Goal: Task Accomplishment & Management: Complete application form

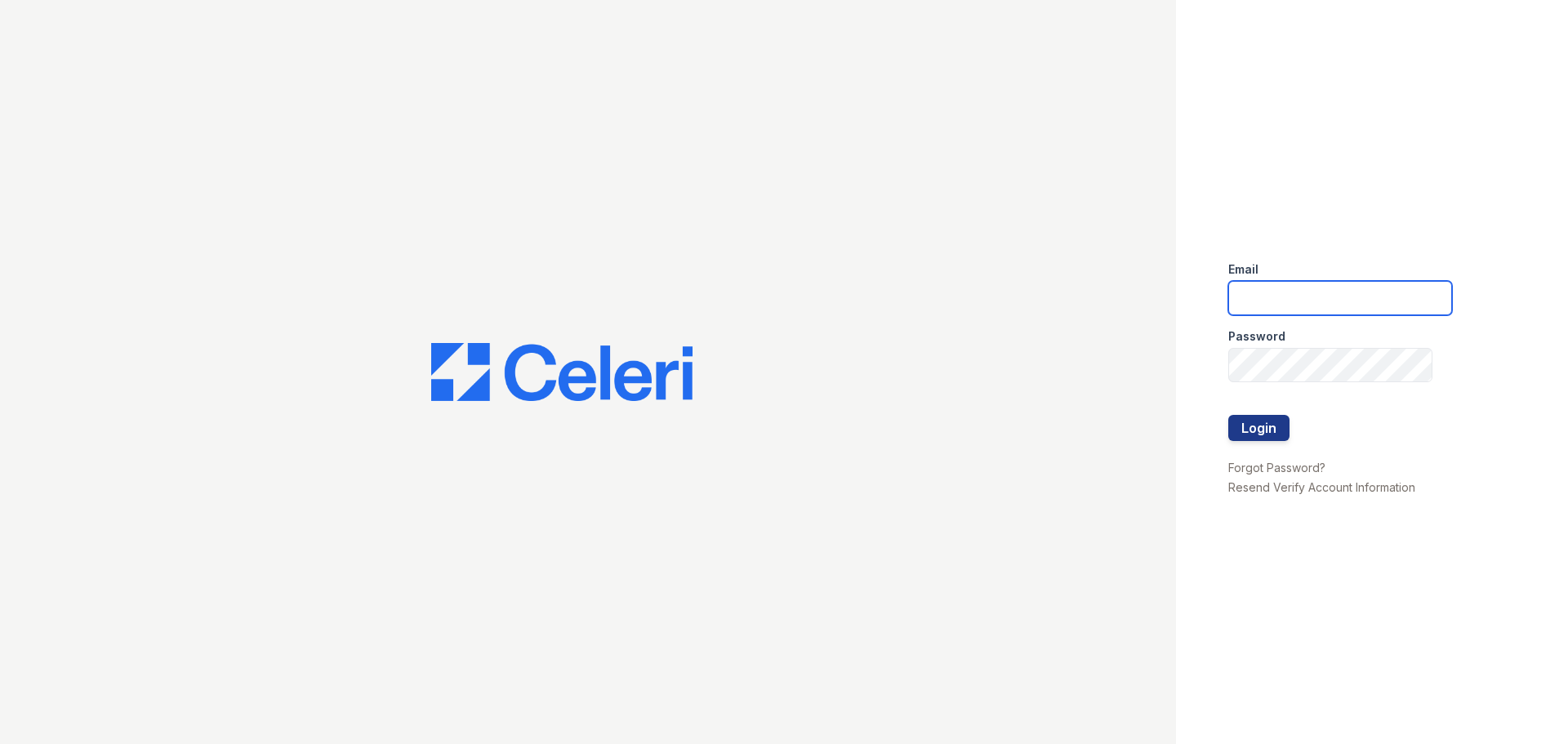
click at [1281, 300] on input "email" at bounding box center [1340, 299] width 224 height 35
click at [1228, 415] on button "Login" at bounding box center [1258, 428] width 61 height 26
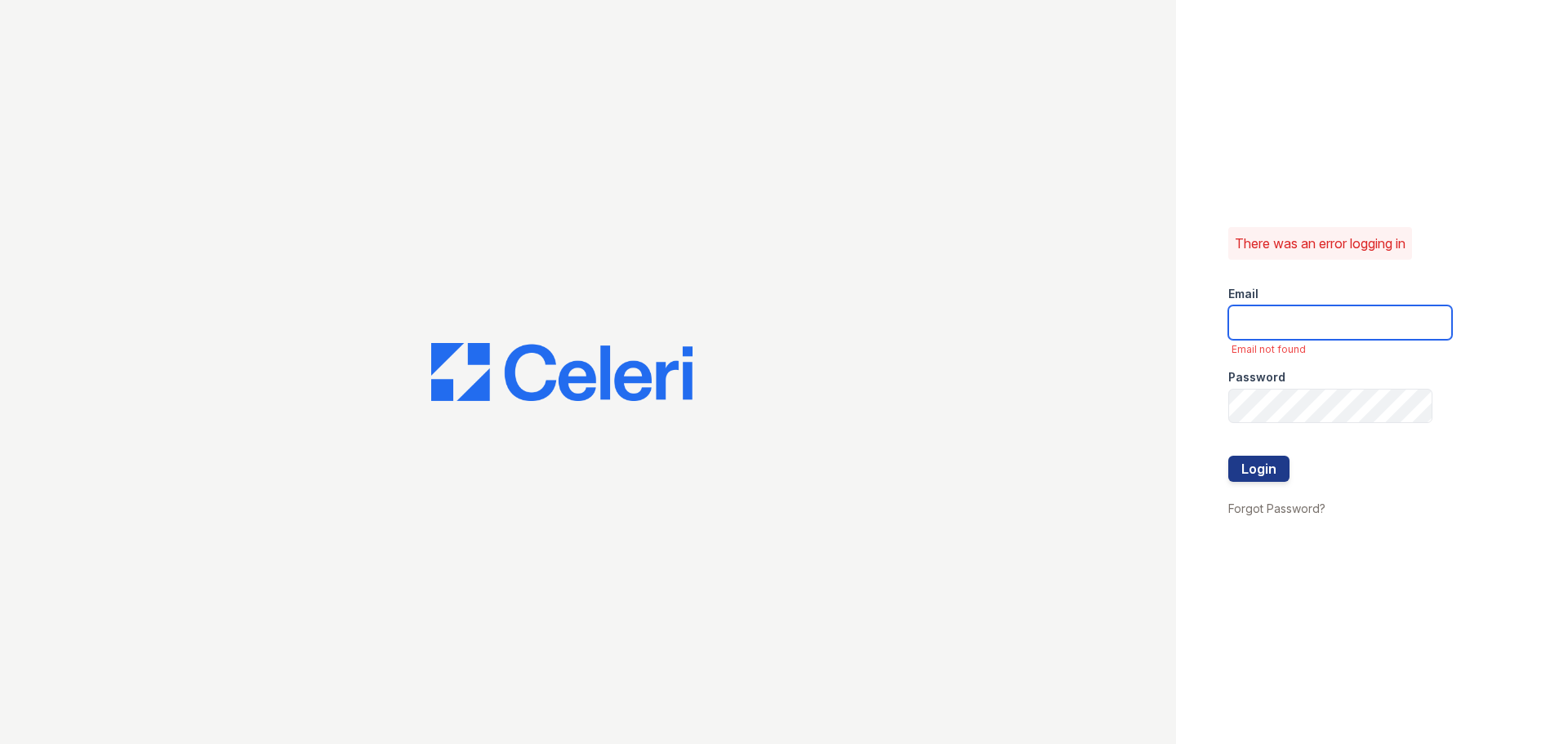
drag, startPoint x: 0, startPoint y: 0, endPoint x: 1284, endPoint y: 329, distance: 1325.5
click at [1281, 326] on input "email" at bounding box center [1340, 322] width 224 height 35
type input "treillo@mmgmgt.com"
click at [1272, 470] on button "Login" at bounding box center [1258, 469] width 61 height 26
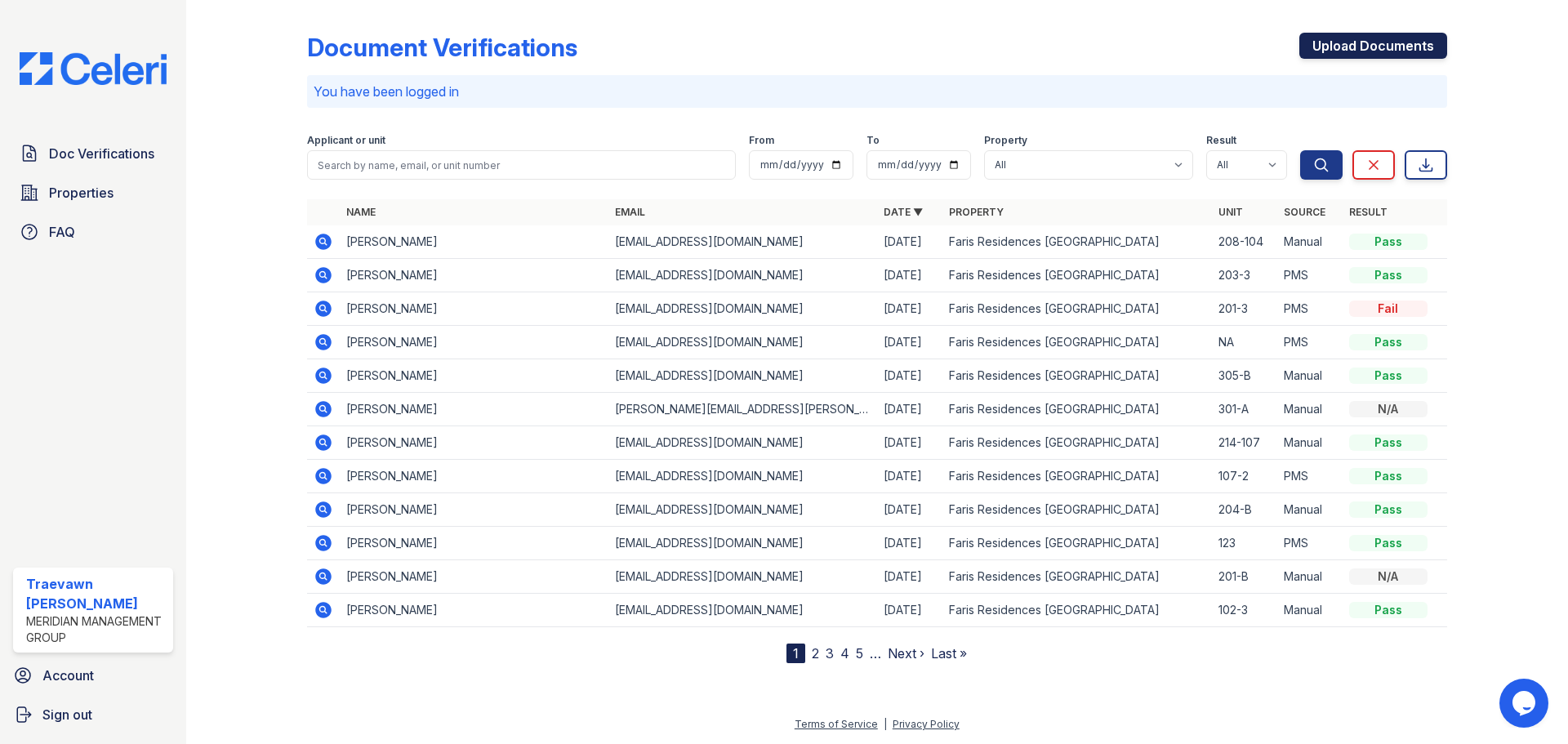
click at [1392, 36] on link "Upload Documents" at bounding box center [1373, 46] width 148 height 26
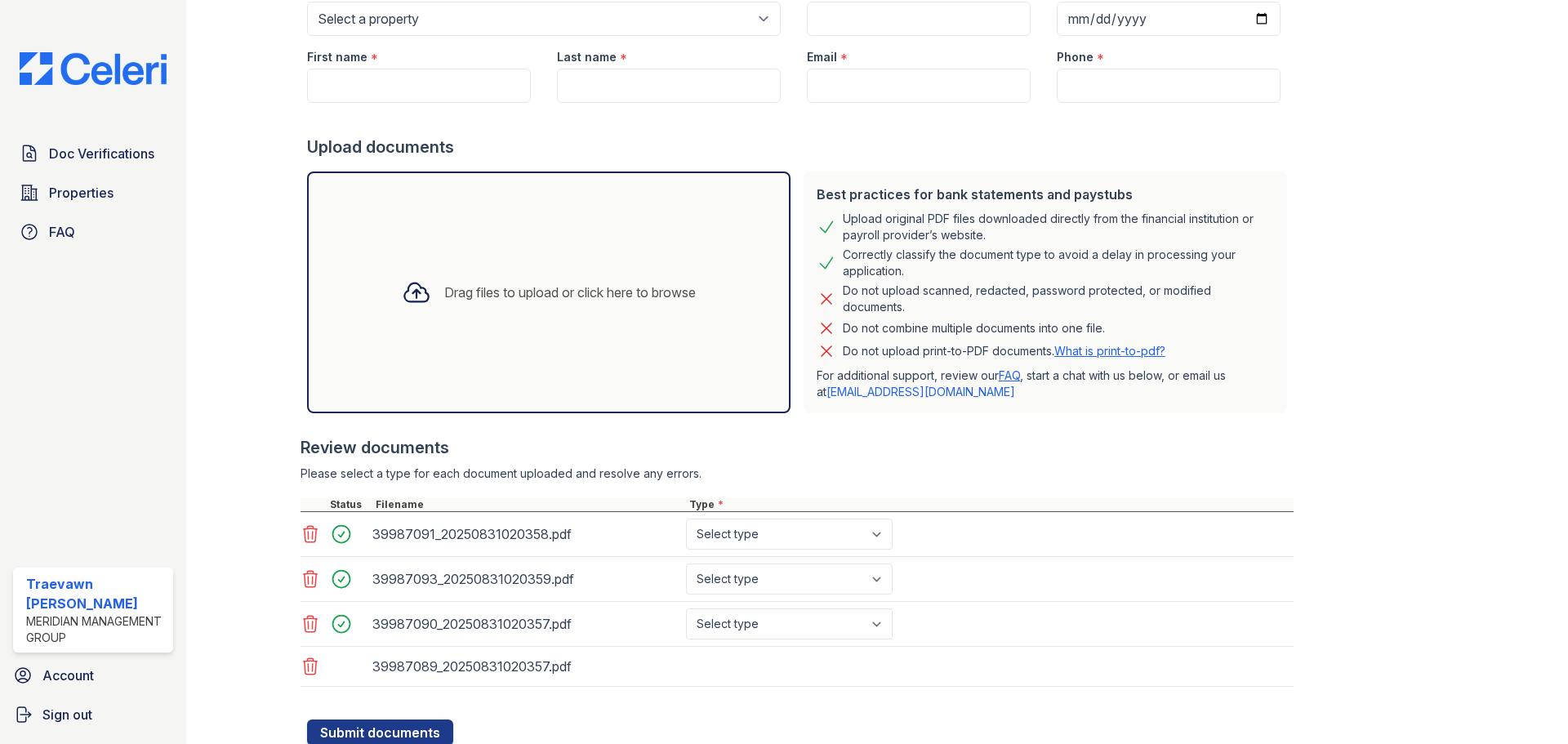
scroll to position [239, 0]
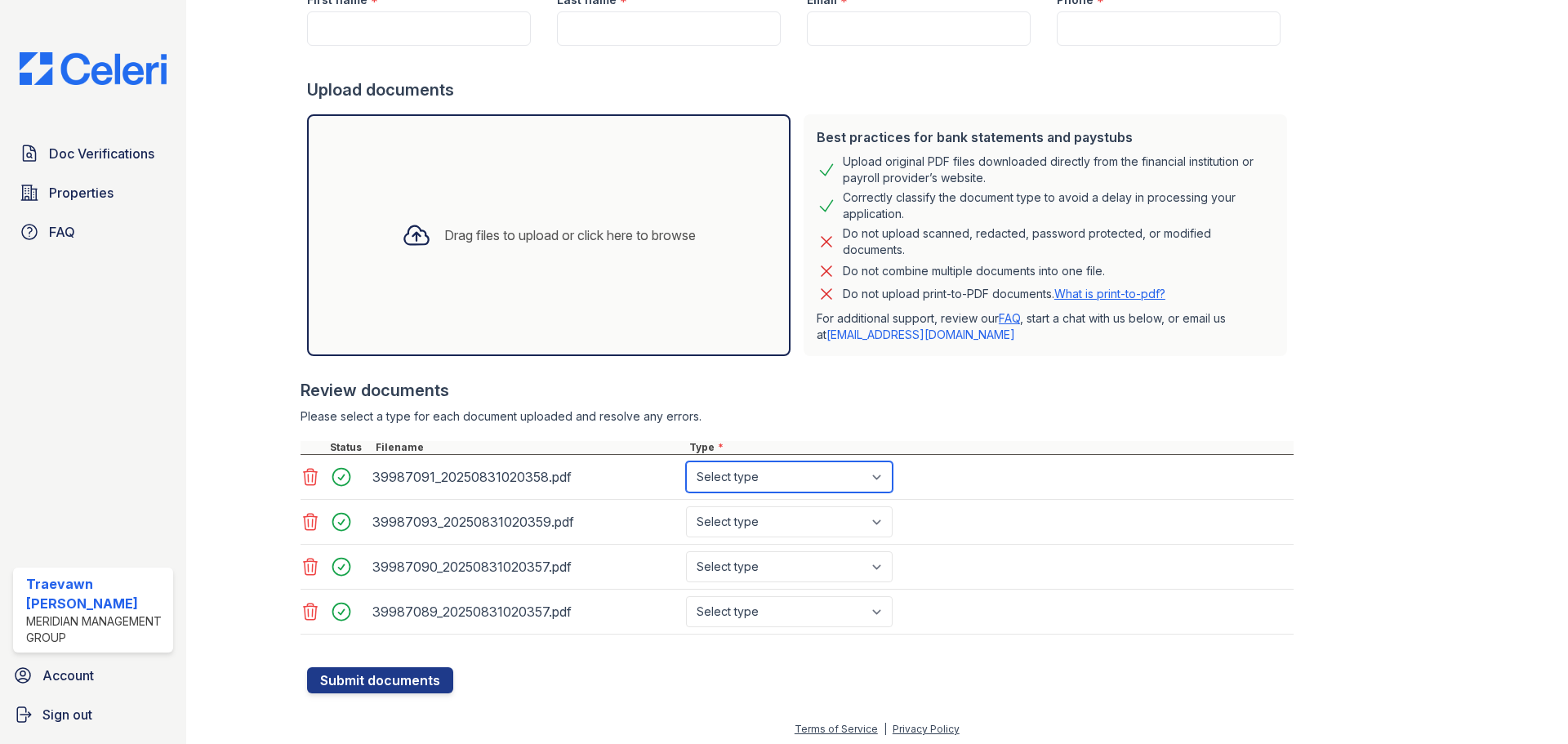
click at [823, 480] on select "Select type Paystub Bank Statement Offer Letter Tax Documents Benefit Award Let…" at bounding box center [789, 477] width 207 height 31
select select "bank_statement"
click at [686, 462] on select "Select type Paystub Bank Statement Offer Letter Tax Documents Benefit Award Let…" at bounding box center [789, 477] width 207 height 31
click at [749, 525] on select "Select type Paystub Bank Statement Offer Letter Tax Documents Benefit Award Let…" at bounding box center [789, 522] width 207 height 31
select select "bank_statement"
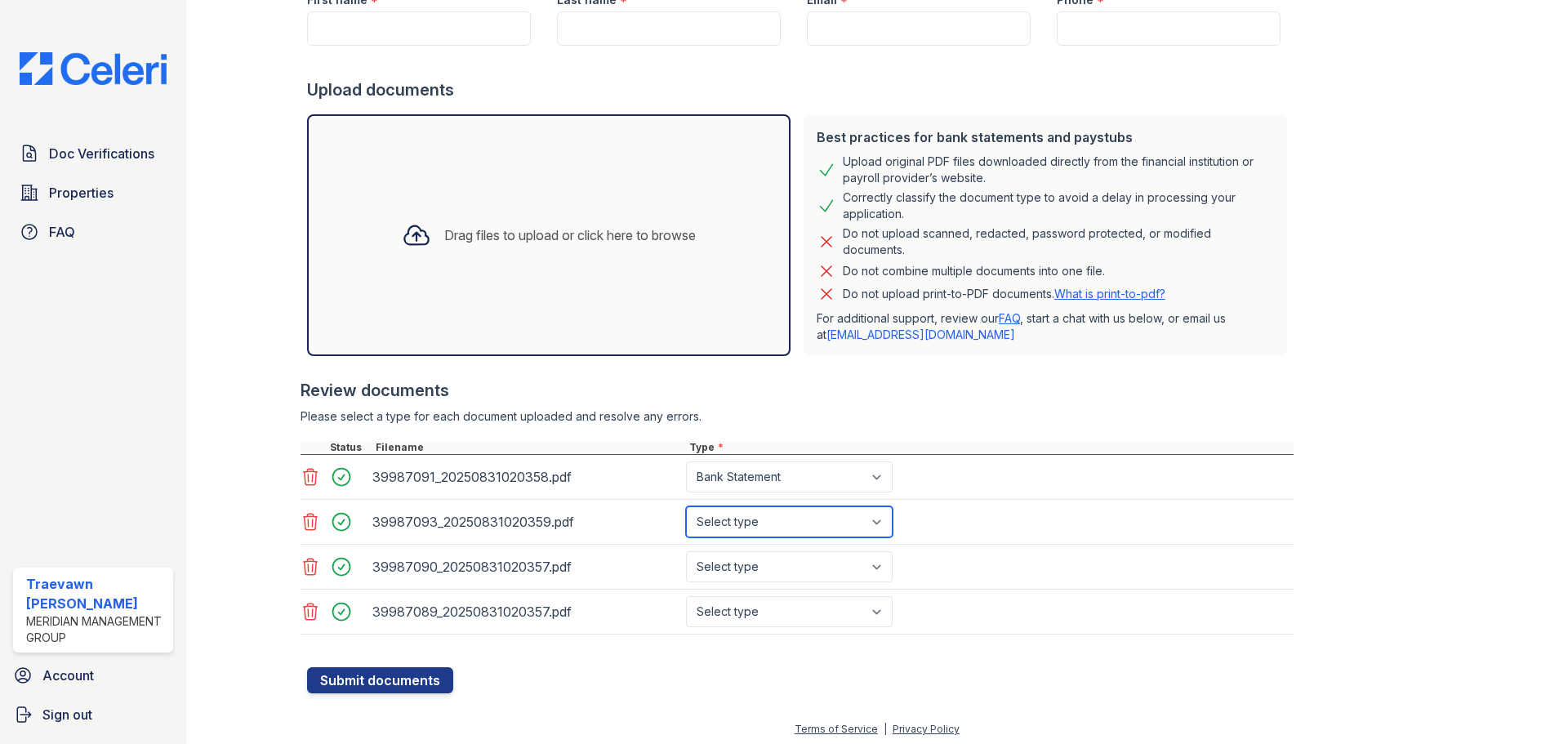
click at [686, 506] on select "Select type Paystub Bank Statement Offer Letter Tax Documents Benefit Award Let…" at bounding box center [789, 522] width 207 height 31
click at [740, 580] on select "Select type Paystub Bank Statement Offer Letter Tax Documents Benefit Award Let…" at bounding box center [789, 566] width 207 height 31
select select "paystub"
click at [686, 551] on select "Select type Paystub Bank Statement Offer Letter Tax Documents Benefit Award Let…" at bounding box center [789, 566] width 207 height 31
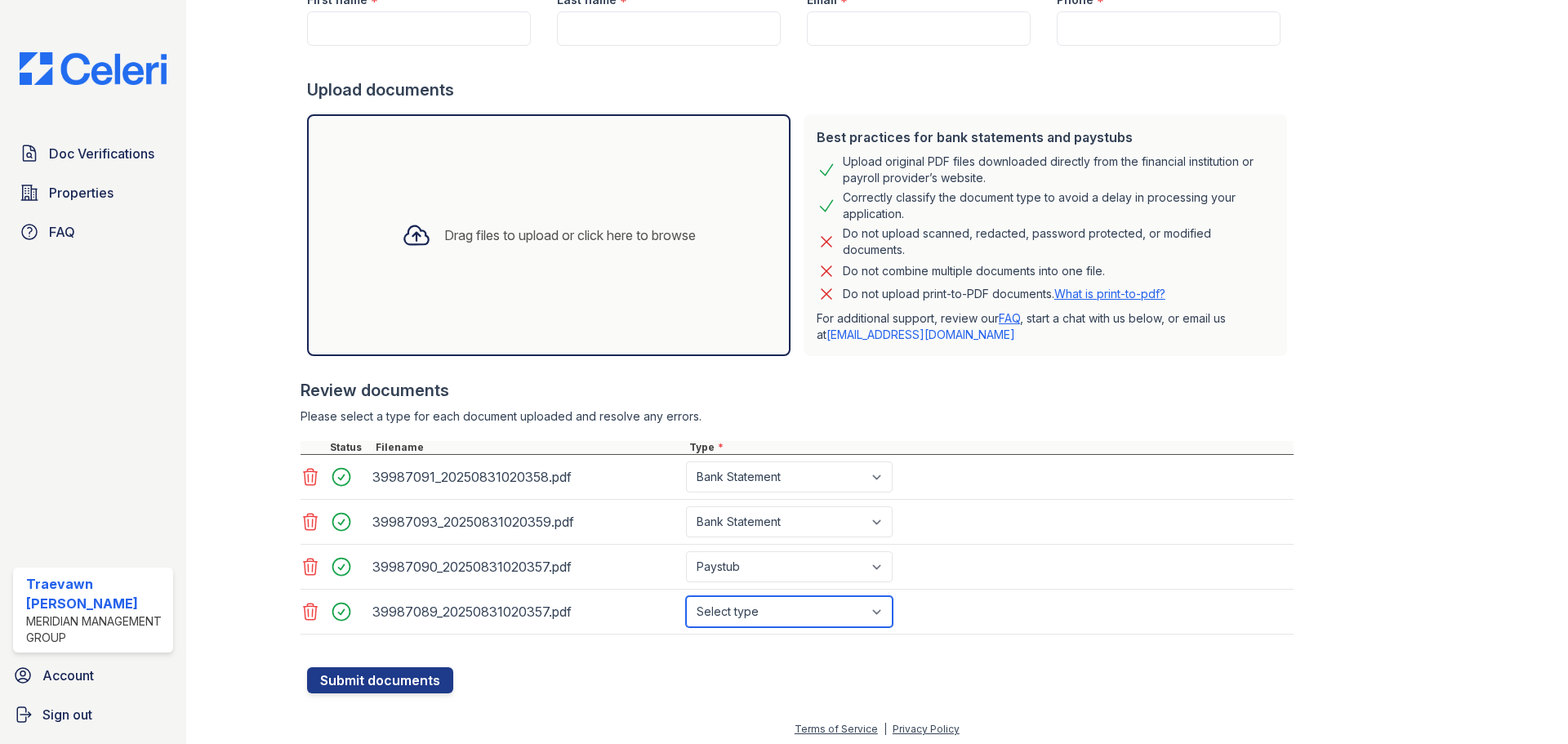
click at [758, 609] on select "Select type Paystub Bank Statement Offer Letter Tax Documents Benefit Award Let…" at bounding box center [789, 612] width 207 height 31
select select "paystub"
click at [686, 596] on select "Select type Paystub Bank Statement Offer Letter Tax Documents Benefit Award Let…" at bounding box center [789, 612] width 207 height 31
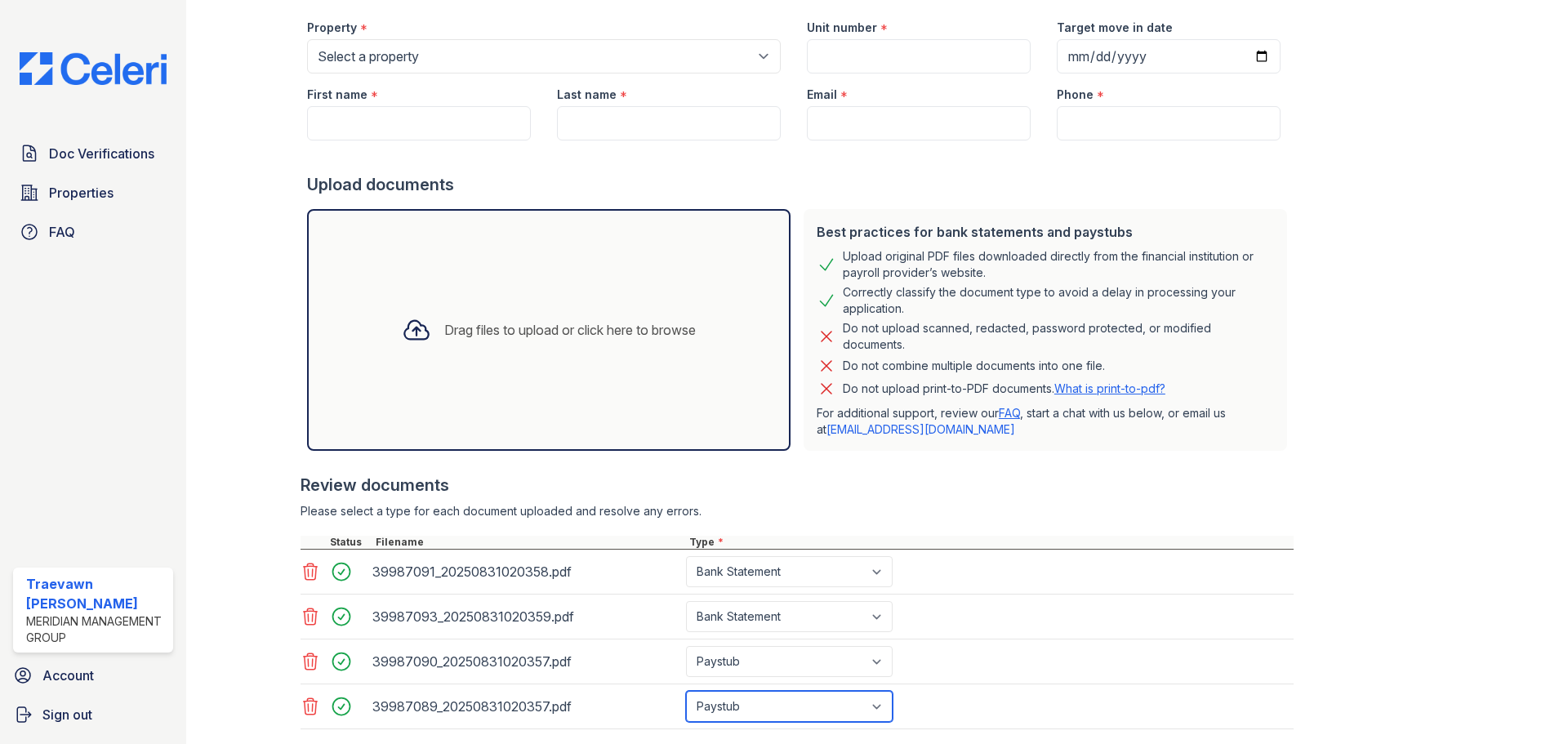
scroll to position [0, 0]
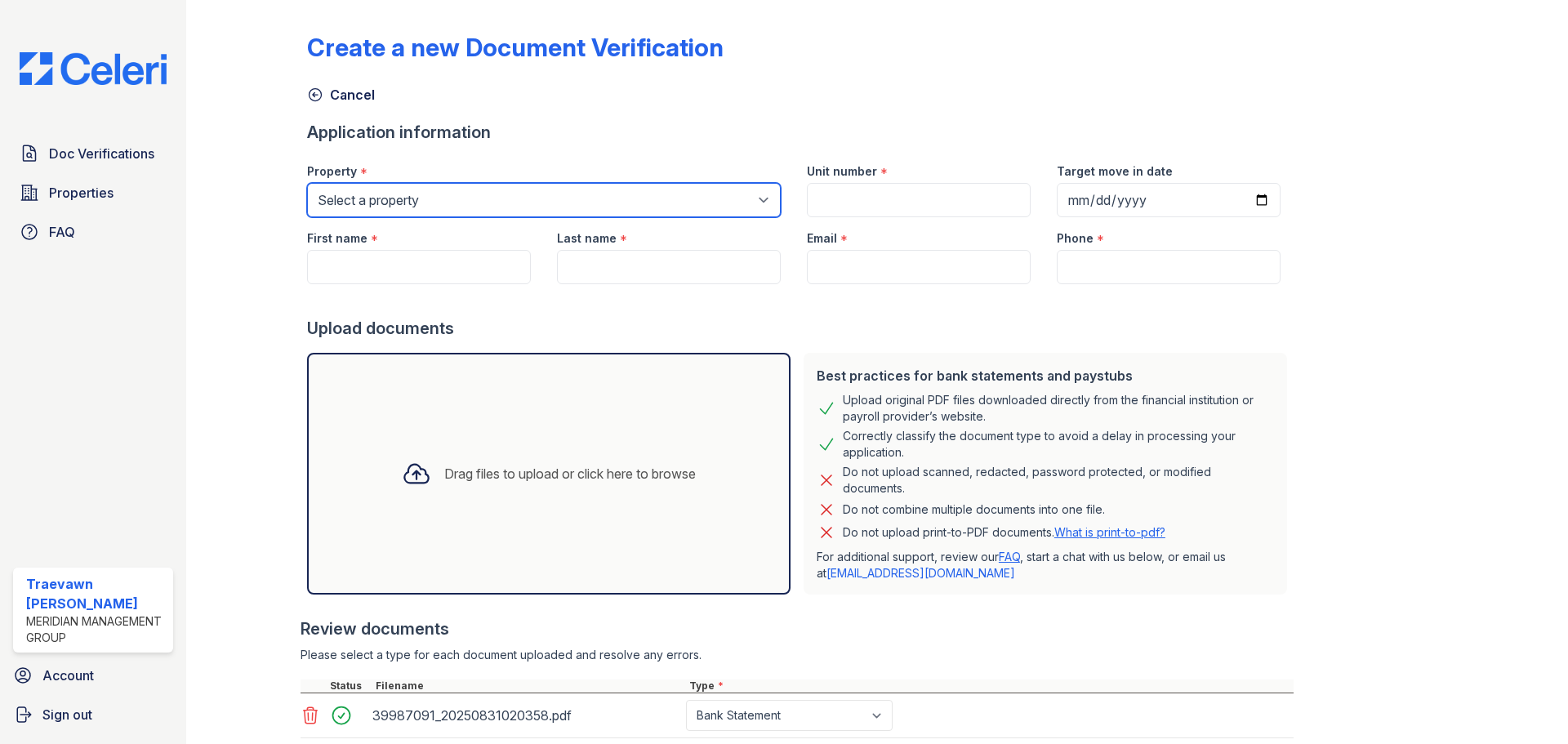
click at [373, 199] on select "Select a property Faris Residences [GEOGRAPHIC_DATA] [GEOGRAPHIC_DATA]" at bounding box center [544, 200] width 473 height 35
select select "651"
click at [307, 183] on select "Select a property Faris Residences [GEOGRAPHIC_DATA] [GEOGRAPHIC_DATA]" at bounding box center [544, 200] width 473 height 35
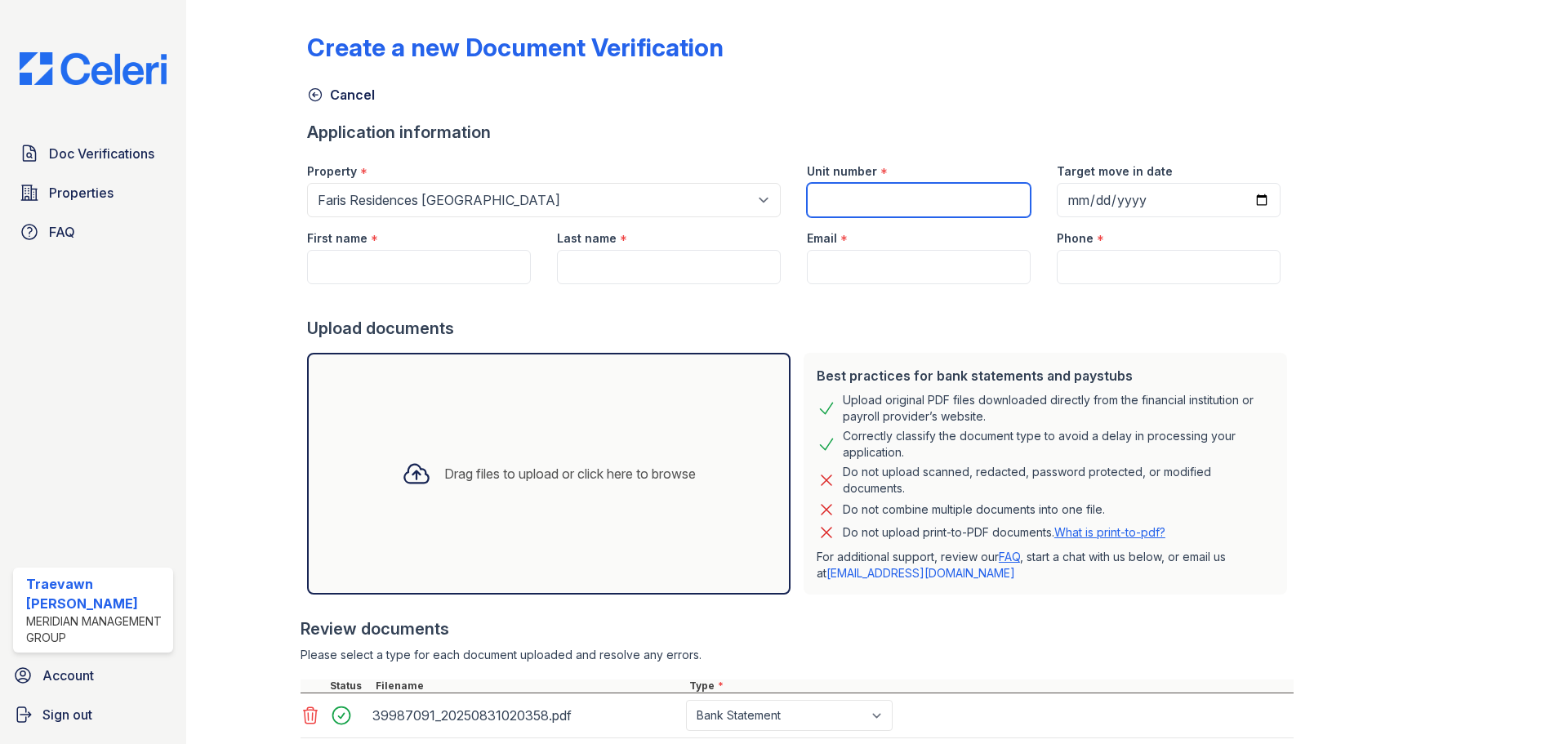
click at [843, 197] on input "Unit number" at bounding box center [919, 200] width 224 height 35
type input "205-103"
click at [1059, 199] on input "Target move in date" at bounding box center [1169, 200] width 224 height 35
type input "[DATE]"
click at [426, 270] on input "First name" at bounding box center [419, 267] width 224 height 35
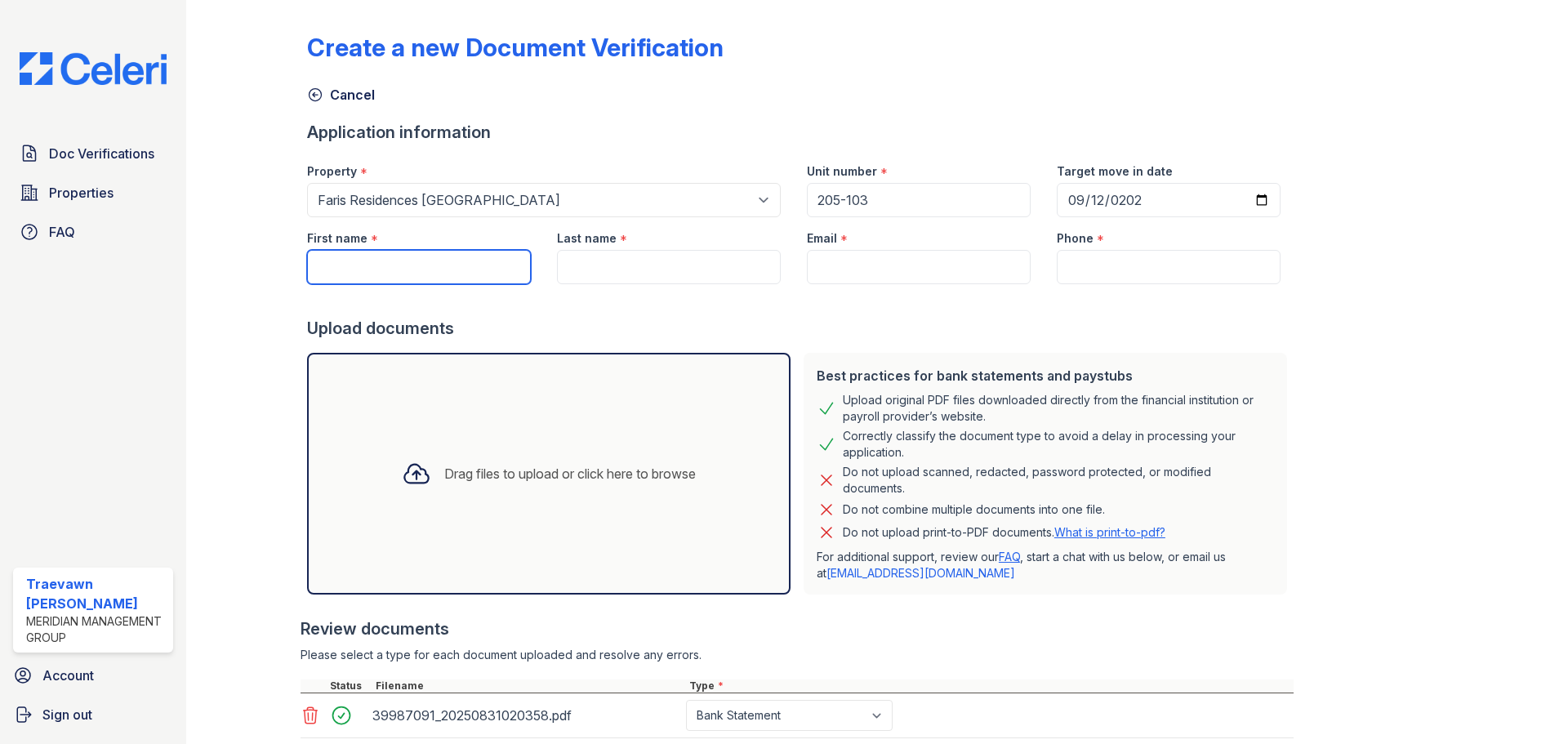
paste input "Zykeria"
type input "Zykeria"
click at [623, 278] on input "Last name" at bounding box center [669, 267] width 224 height 35
paste input "Green"
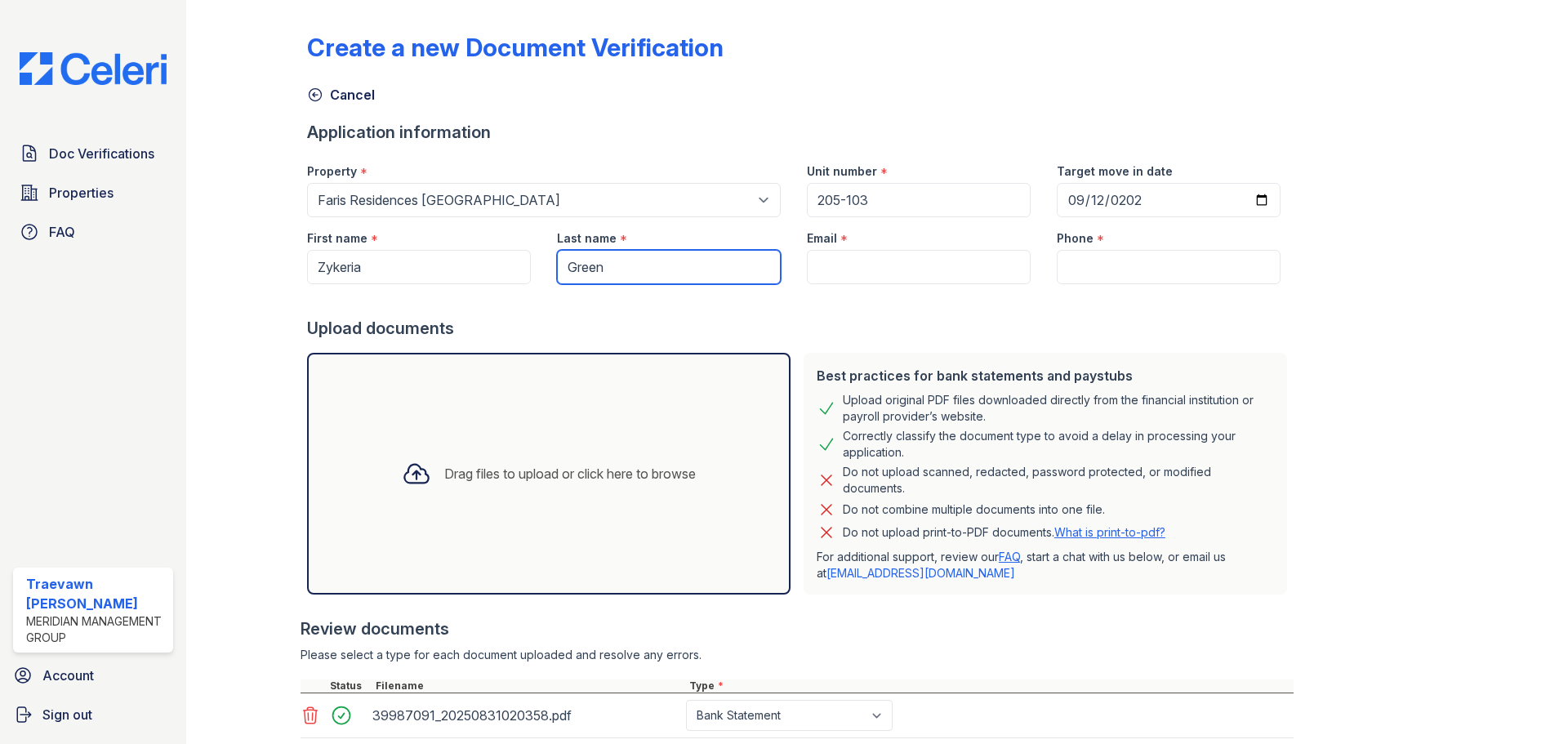
type input "Green"
click at [842, 263] on input "Email" at bounding box center [919, 267] width 224 height 35
paste input "[EMAIL_ADDRESS][DOMAIN_NAME]"
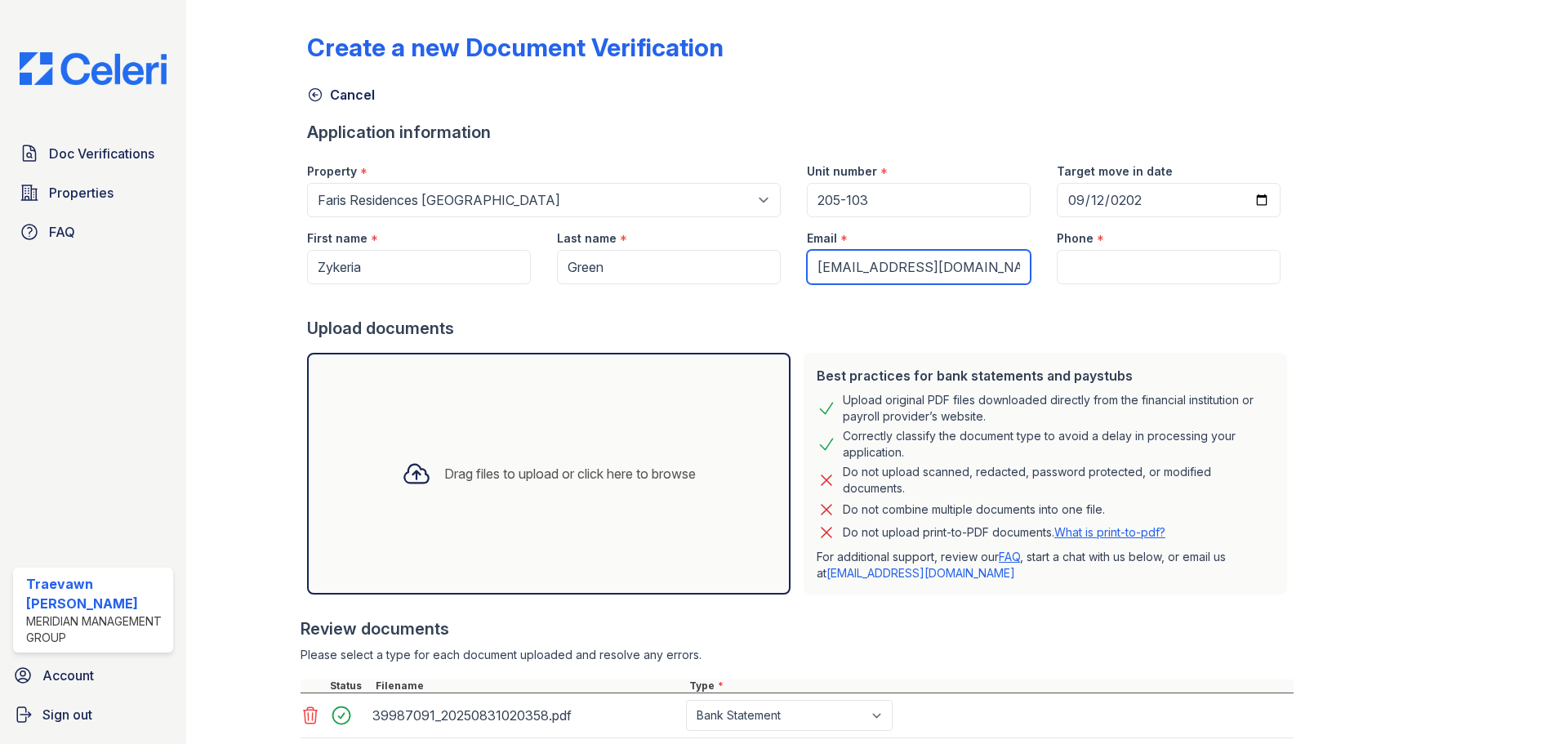
type input "[EMAIL_ADDRESS][DOMAIN_NAME]"
click at [1123, 276] on input "Phone" at bounding box center [1169, 267] width 224 height 35
paste input "[PHONE_NUMBER]"
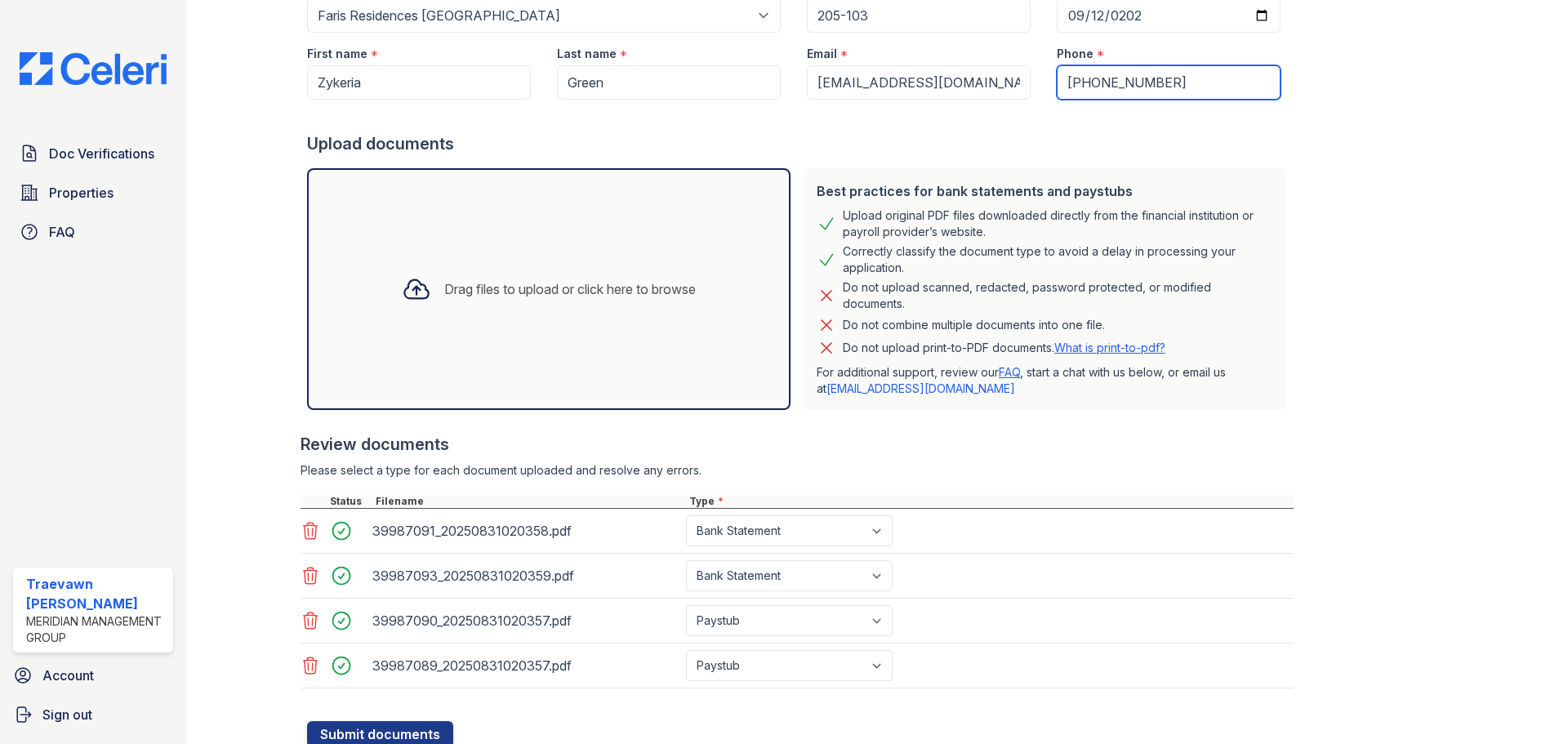
scroll to position [243, 0]
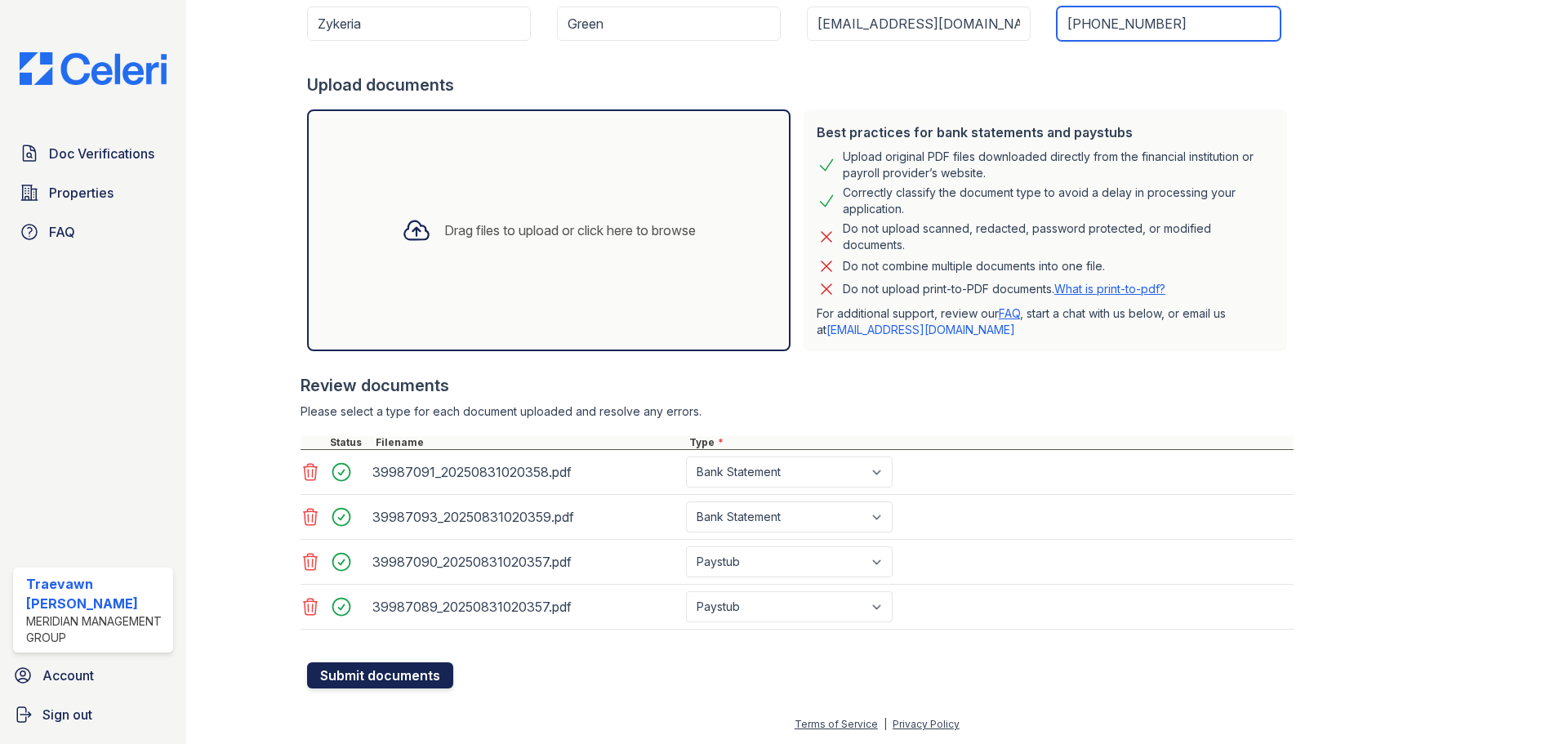
type input "[PHONE_NUMBER]"
click at [401, 669] on button "Submit documents" at bounding box center [380, 675] width 147 height 26
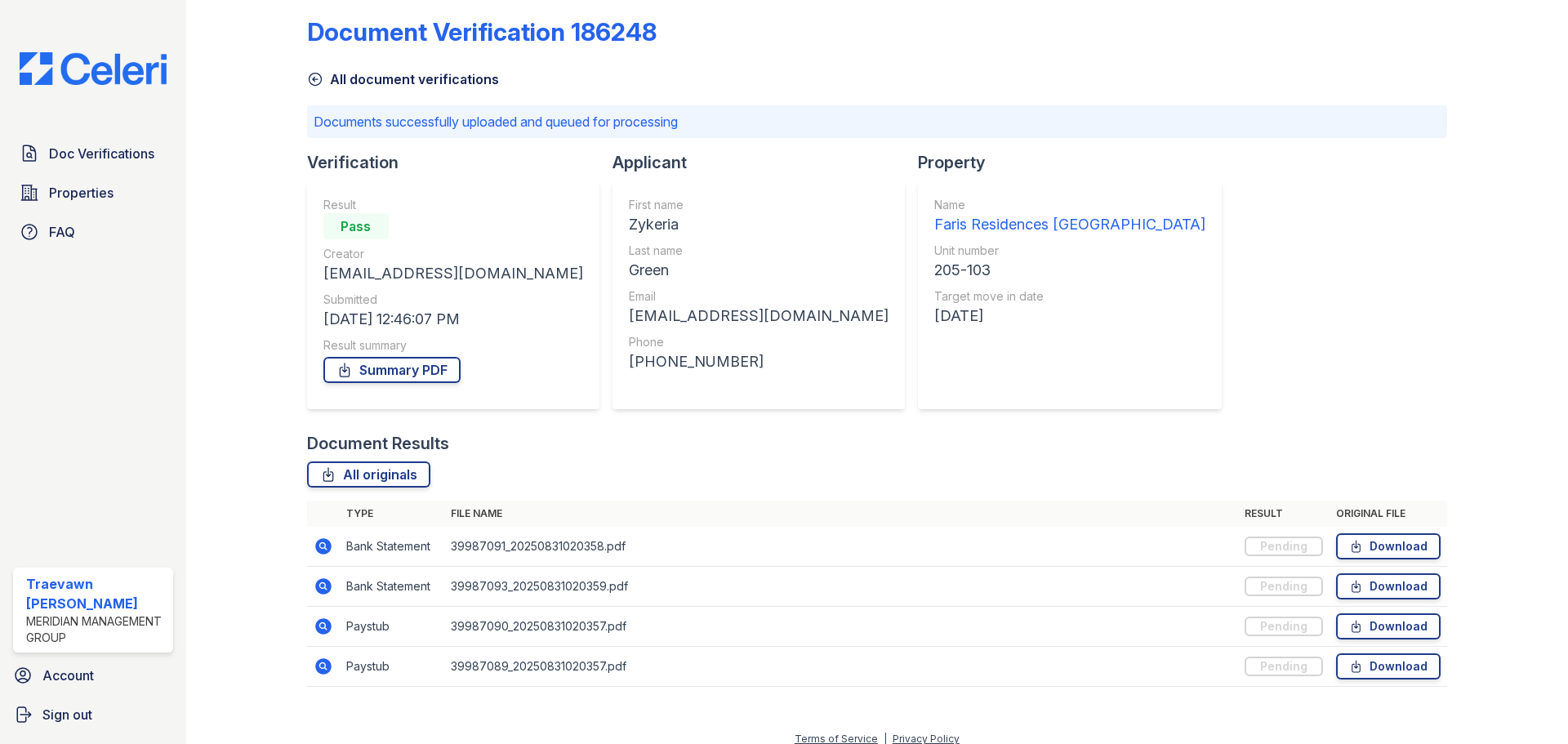
scroll to position [30, 0]
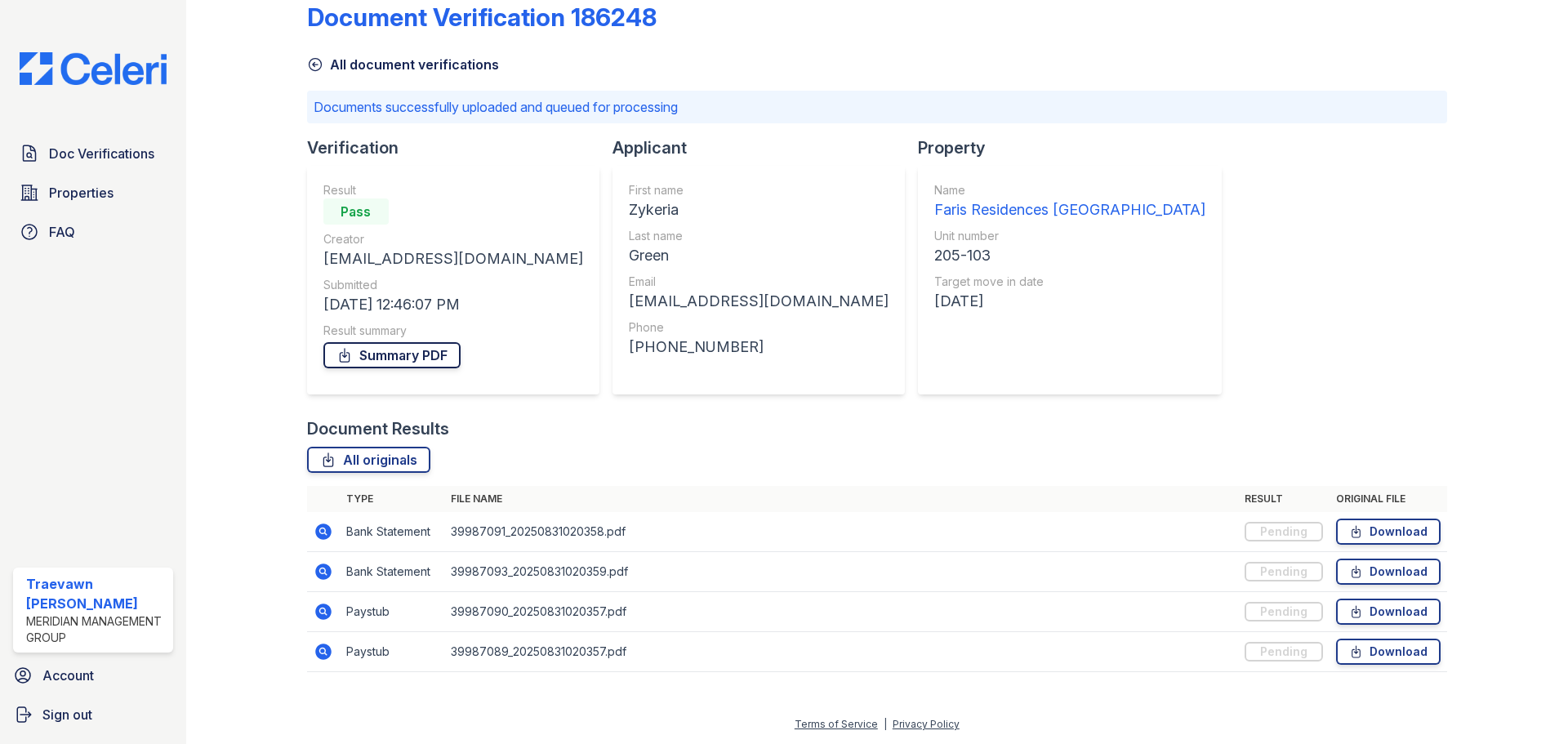
click at [401, 346] on link "Summary PDF" at bounding box center [392, 355] width 137 height 26
click at [405, 366] on link "Summary PDF" at bounding box center [392, 355] width 137 height 26
